Goal: Task Accomplishment & Management: Manage account settings

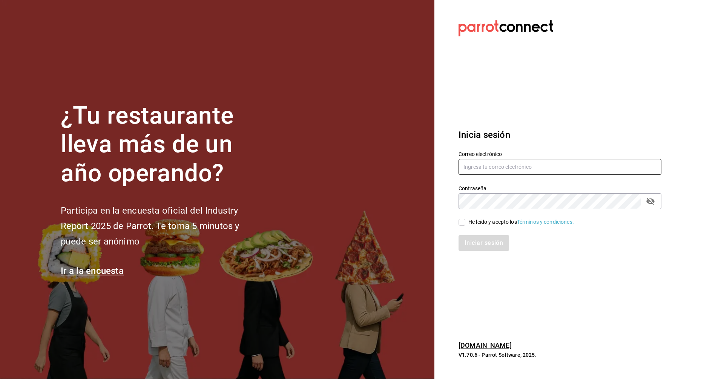
click at [504, 163] on input "text" at bounding box center [559, 167] width 203 height 16
type input "lotus@coffeesociety.com.mx"
click at [459, 222] on input "He leído y acepto los Términos y condiciones." at bounding box center [461, 222] width 7 height 7
checkbox input "true"
click at [471, 238] on button "Iniciar sesión" at bounding box center [483, 243] width 51 height 16
